Goal: Information Seeking & Learning: Learn about a topic

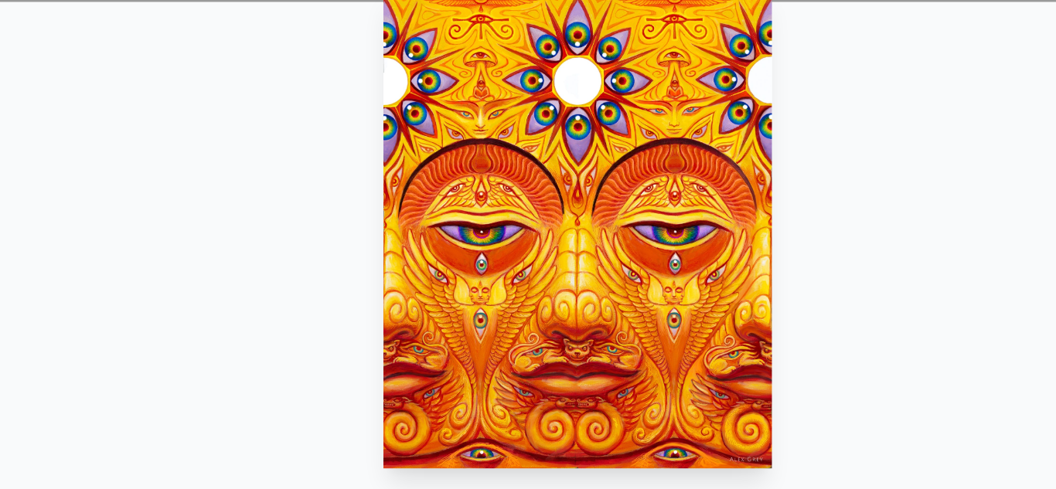
scroll to position [157, 0]
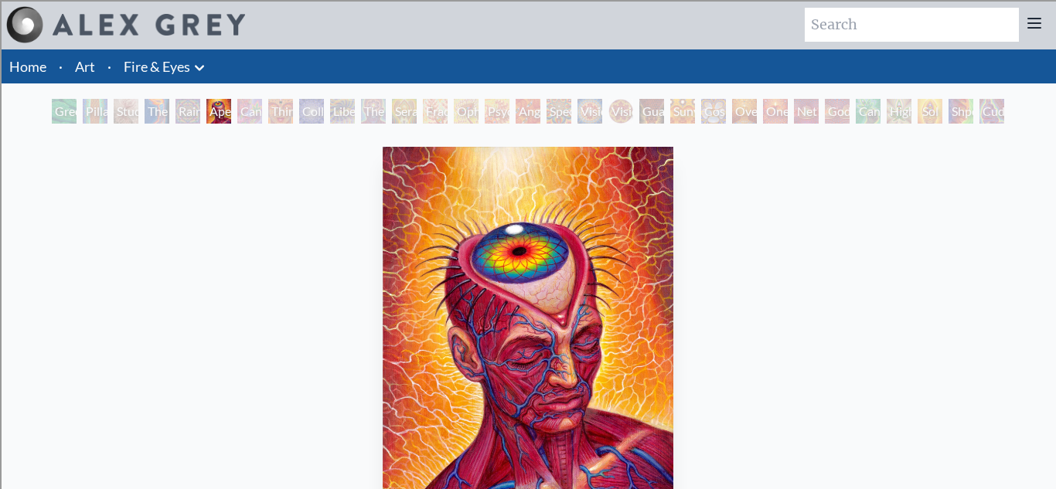
click at [203, 70] on icon at bounding box center [199, 68] width 19 height 19
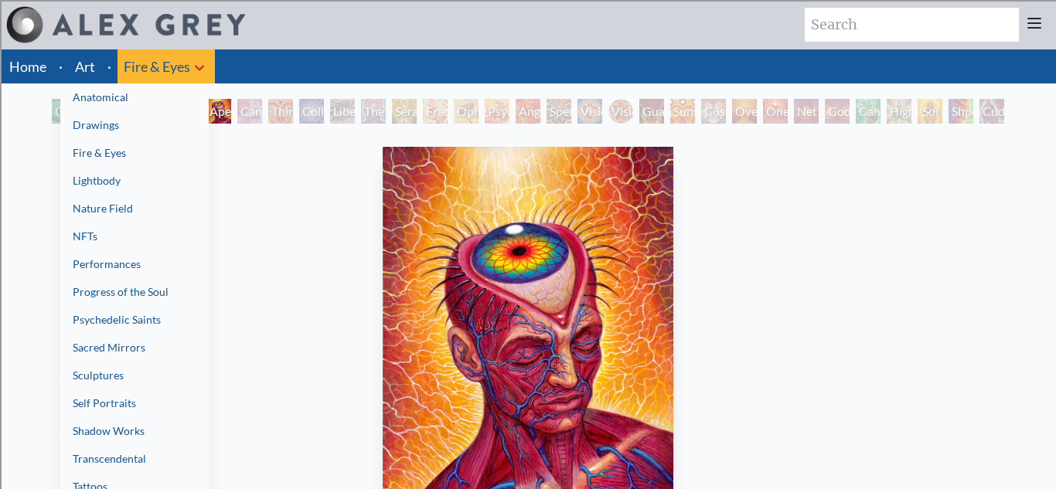
click at [101, 62] on div at bounding box center [528, 244] width 1056 height 489
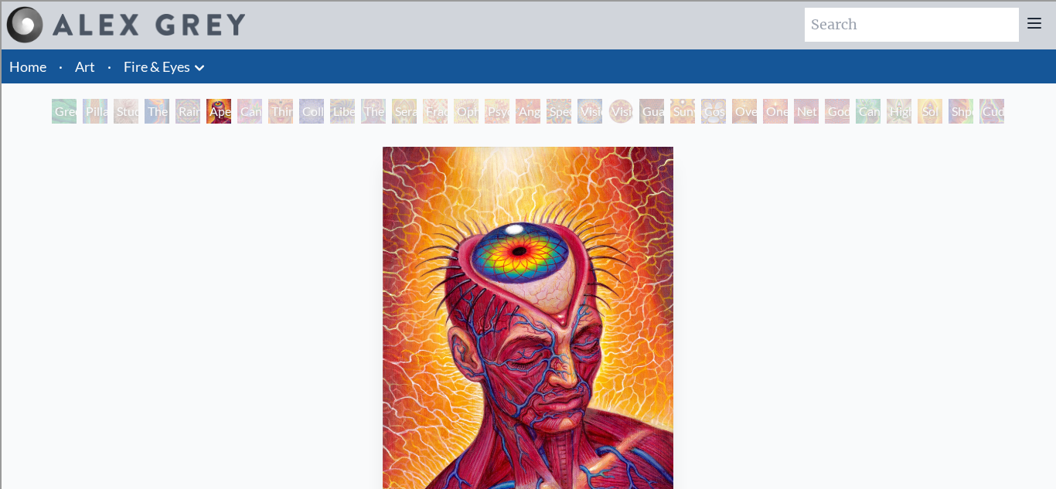
click at [83, 69] on link "Art" at bounding box center [85, 67] width 20 height 22
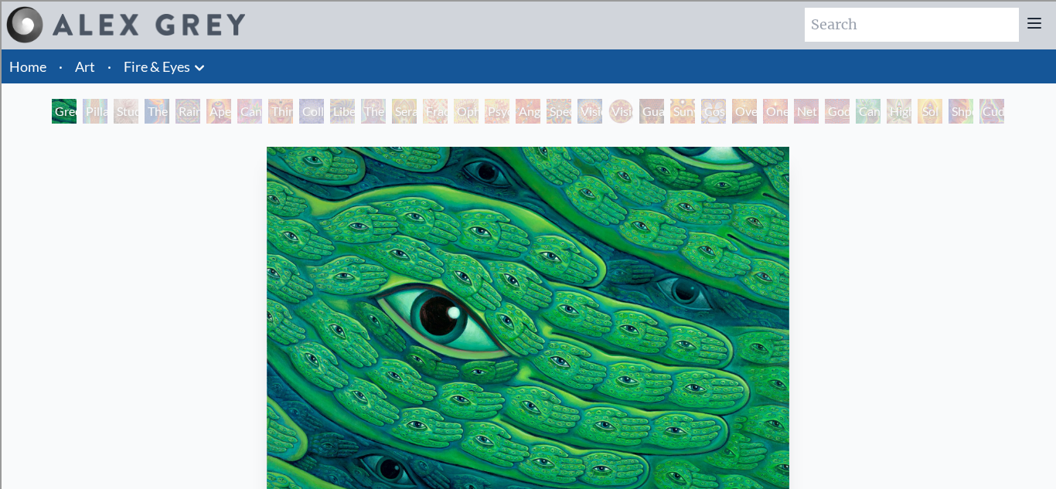
click at [177, 73] on link "Fire & Eyes" at bounding box center [157, 67] width 66 height 22
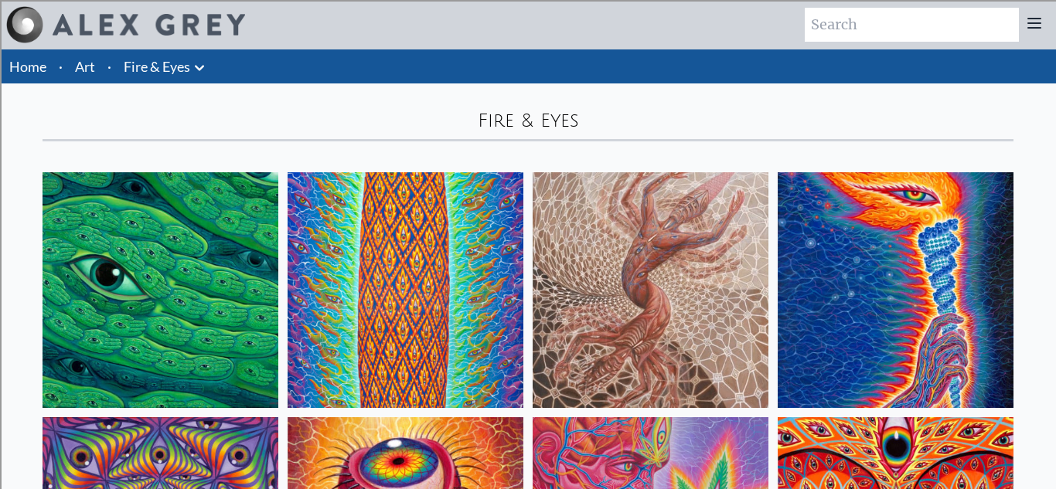
click at [198, 70] on icon at bounding box center [199, 68] width 19 height 19
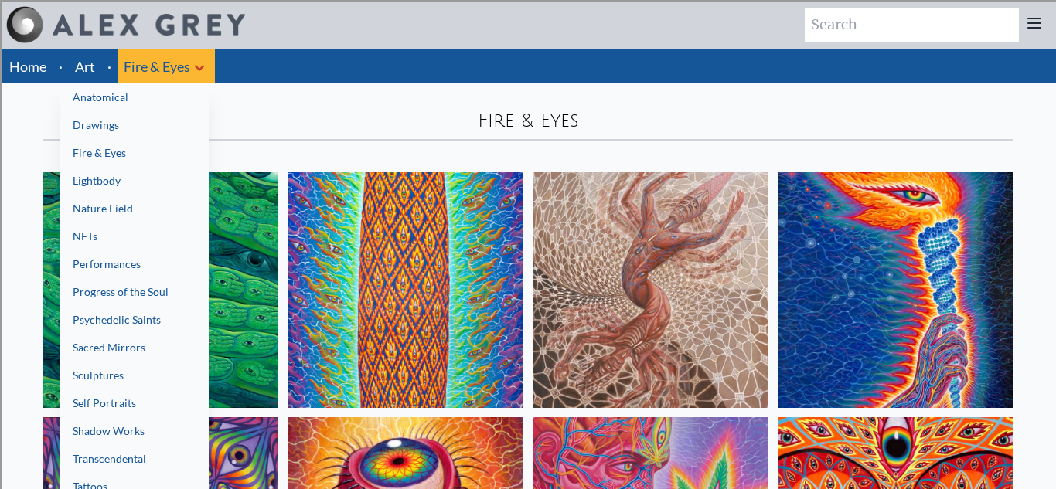
click at [169, 97] on link "Anatomical" at bounding box center [134, 97] width 148 height 28
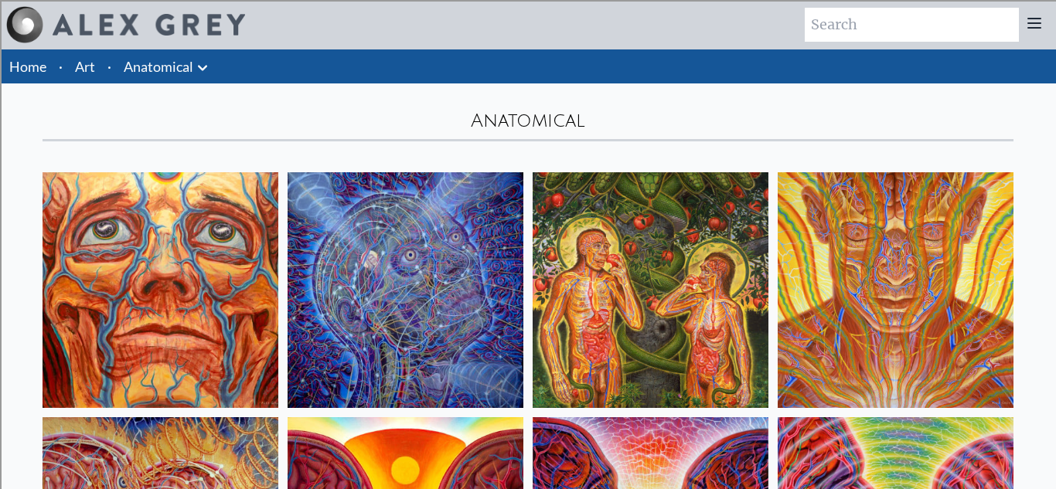
click at [186, 268] on img at bounding box center [161, 290] width 236 height 236
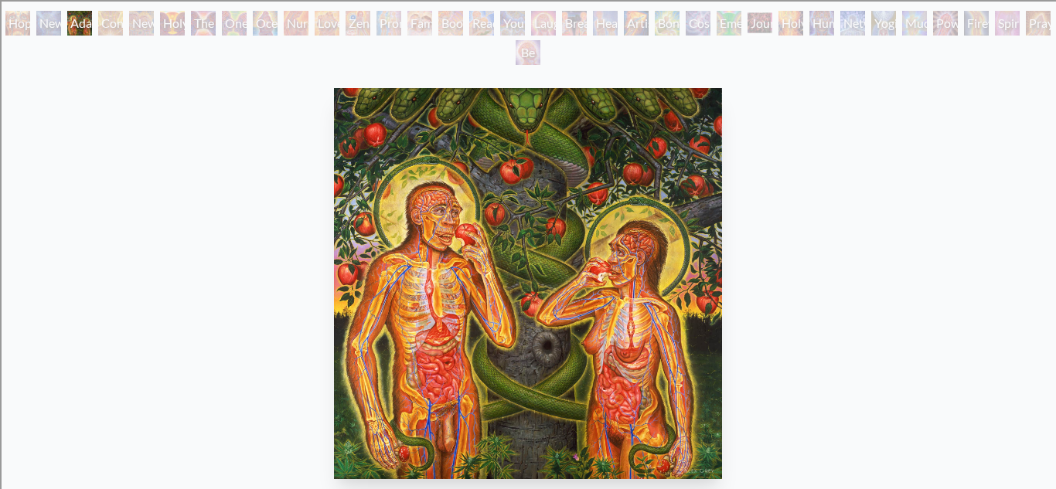
scroll to position [96, 0]
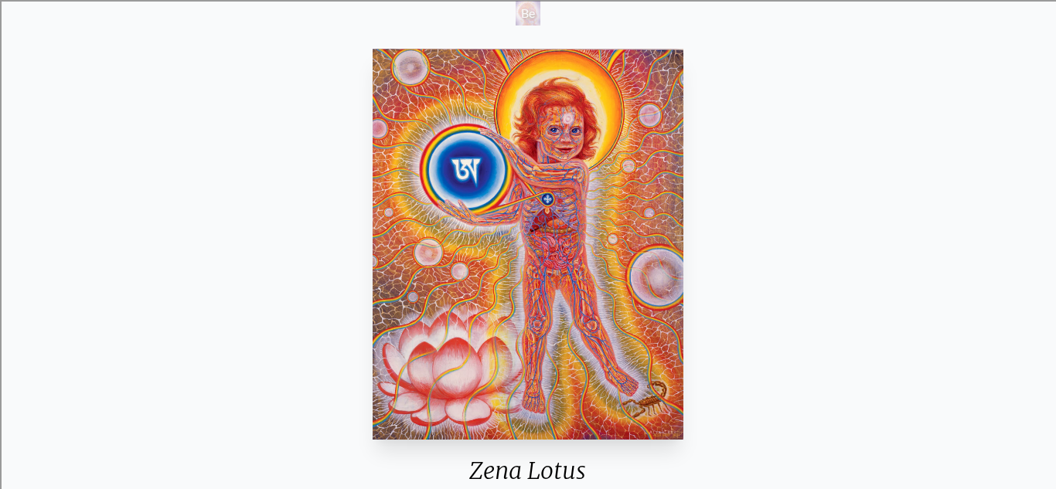
scroll to position [129, 0]
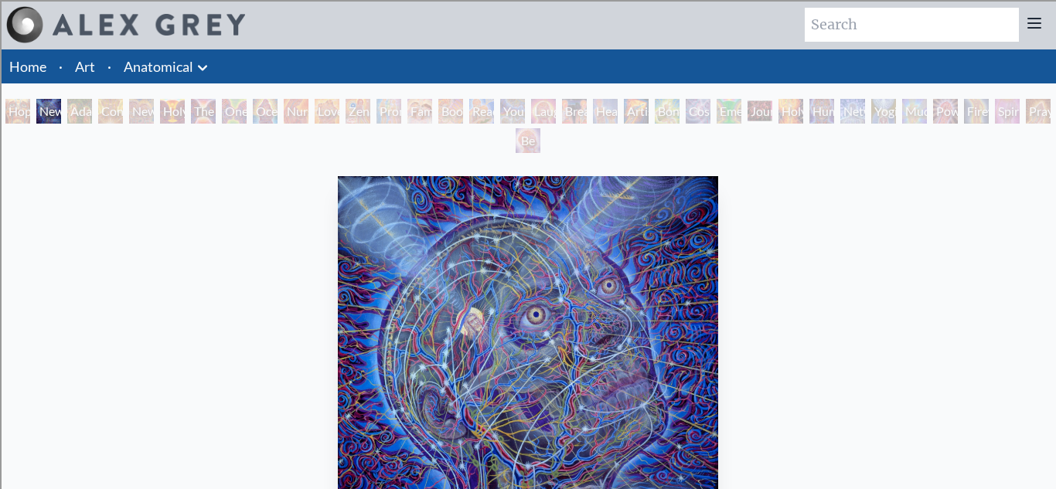
click at [189, 68] on link "Anatomical" at bounding box center [159, 67] width 70 height 22
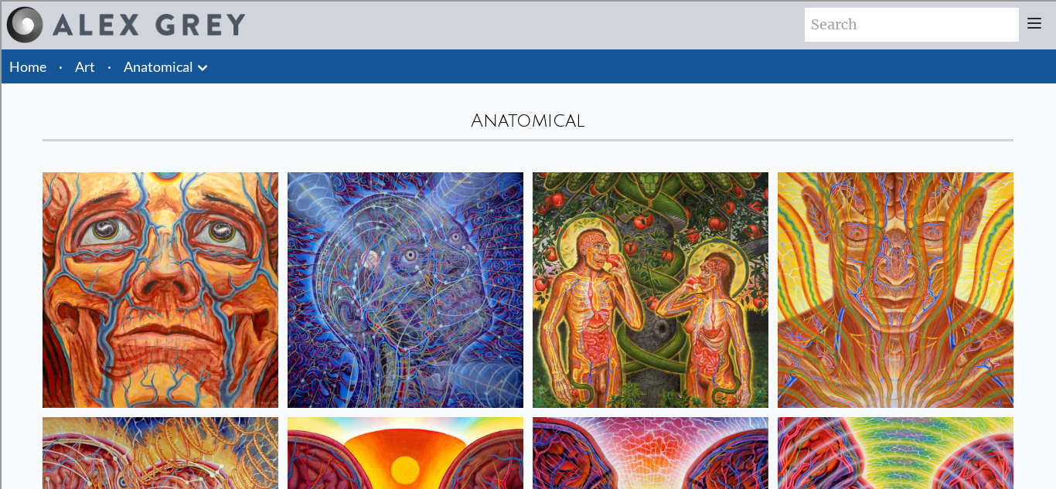
click at [206, 76] on icon at bounding box center [202, 68] width 19 height 19
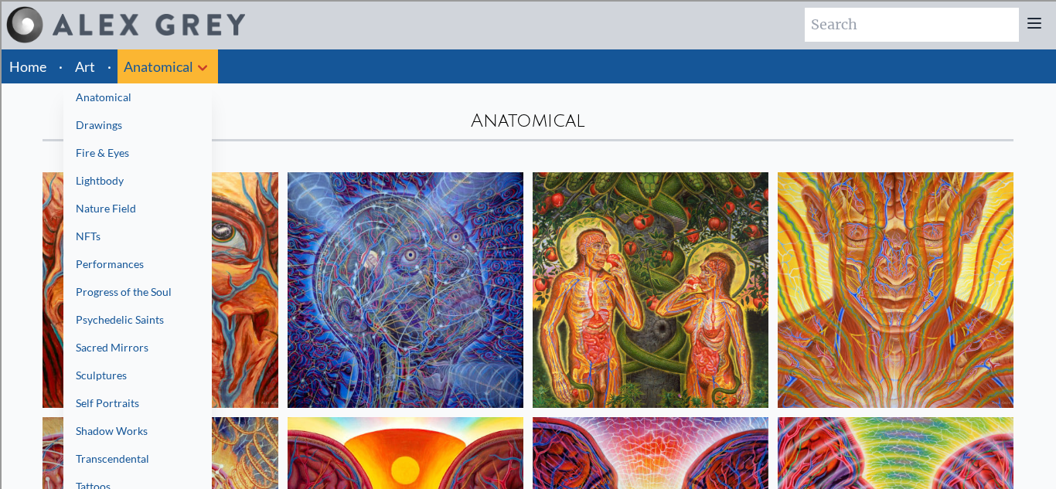
click at [155, 210] on link "Nature Field" at bounding box center [137, 209] width 148 height 28
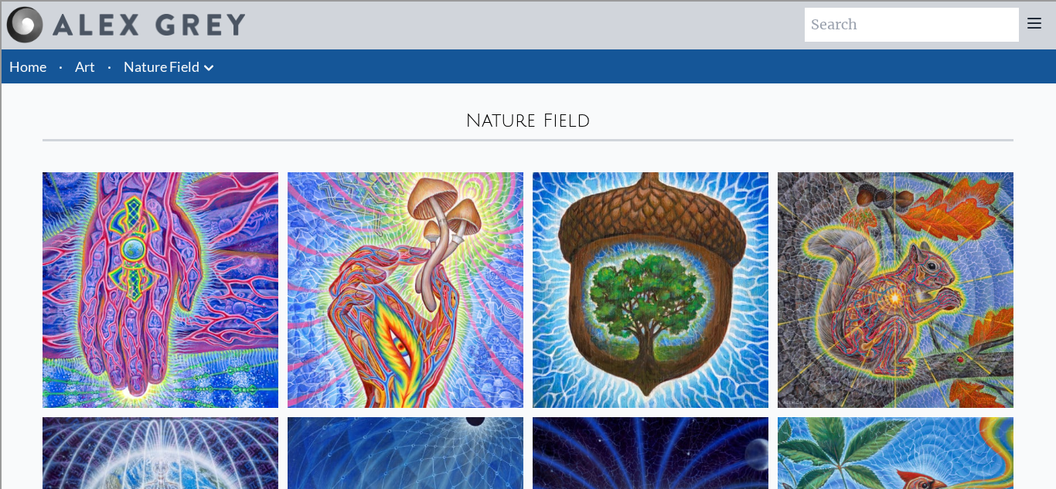
click at [165, 68] on link "Nature Field" at bounding box center [162, 67] width 76 height 22
click at [210, 70] on icon at bounding box center [208, 68] width 19 height 19
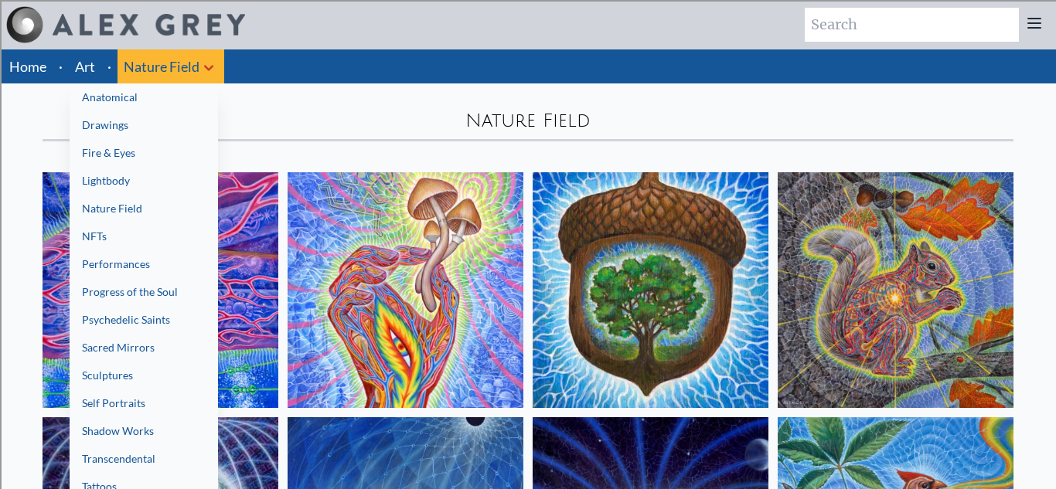
click at [145, 448] on link "Transcendental" at bounding box center [144, 459] width 148 height 28
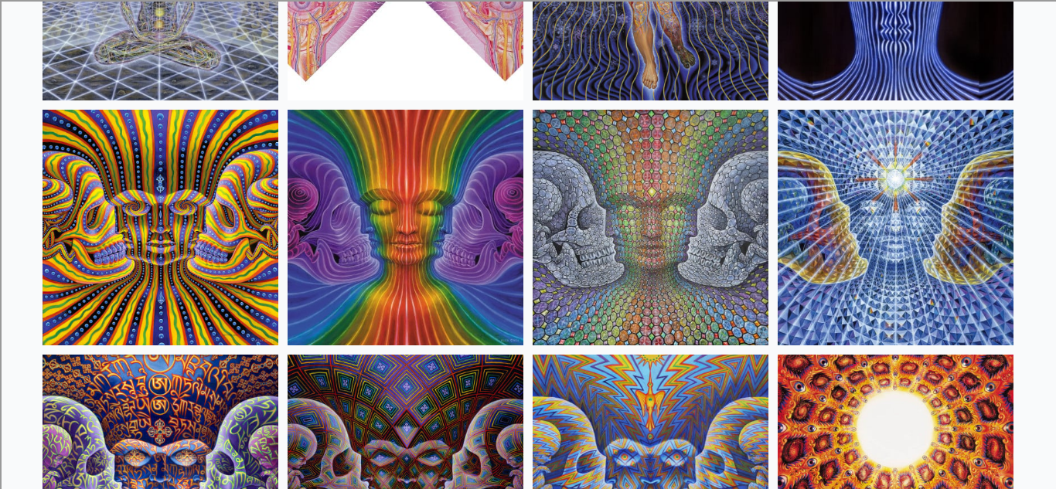
scroll to position [1285, 0]
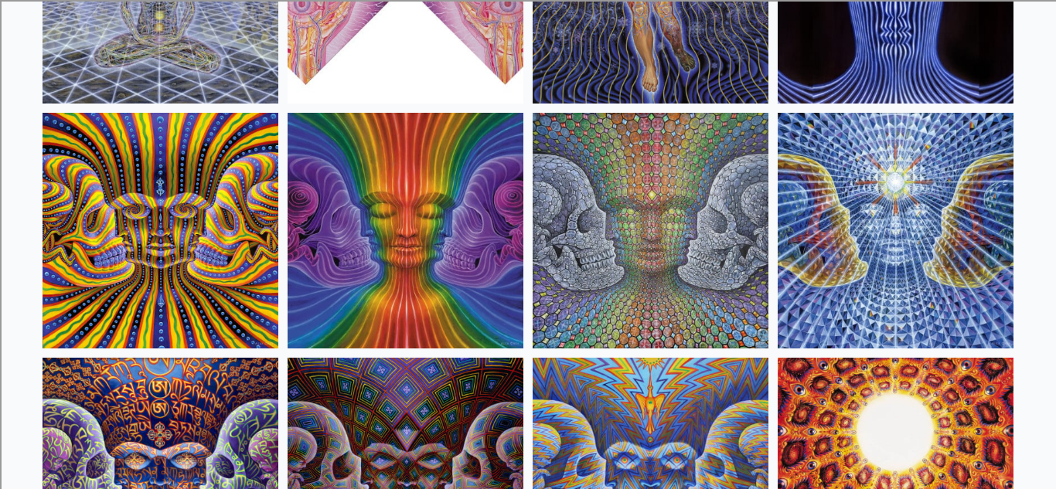
click at [901, 247] on img at bounding box center [896, 231] width 236 height 236
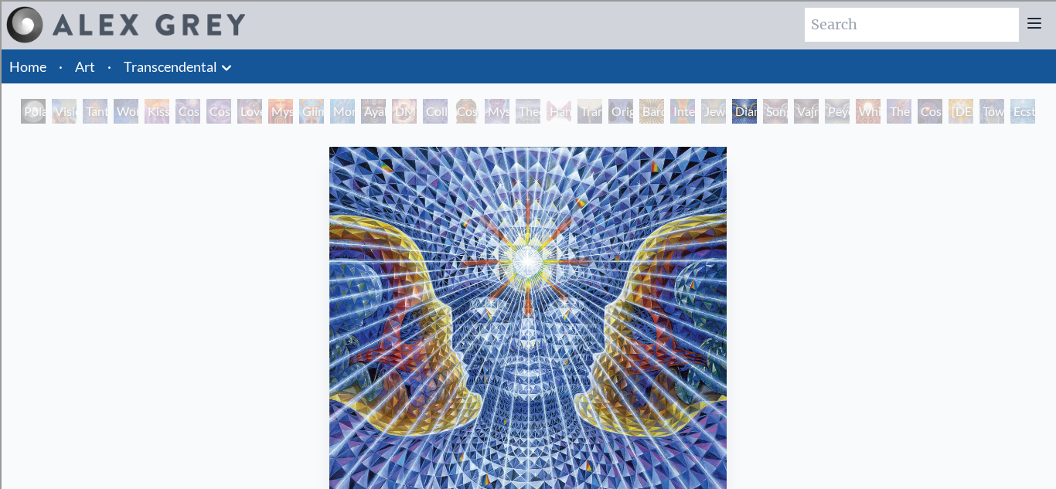
scroll to position [83, 0]
